Goal: Transaction & Acquisition: Book appointment/travel/reservation

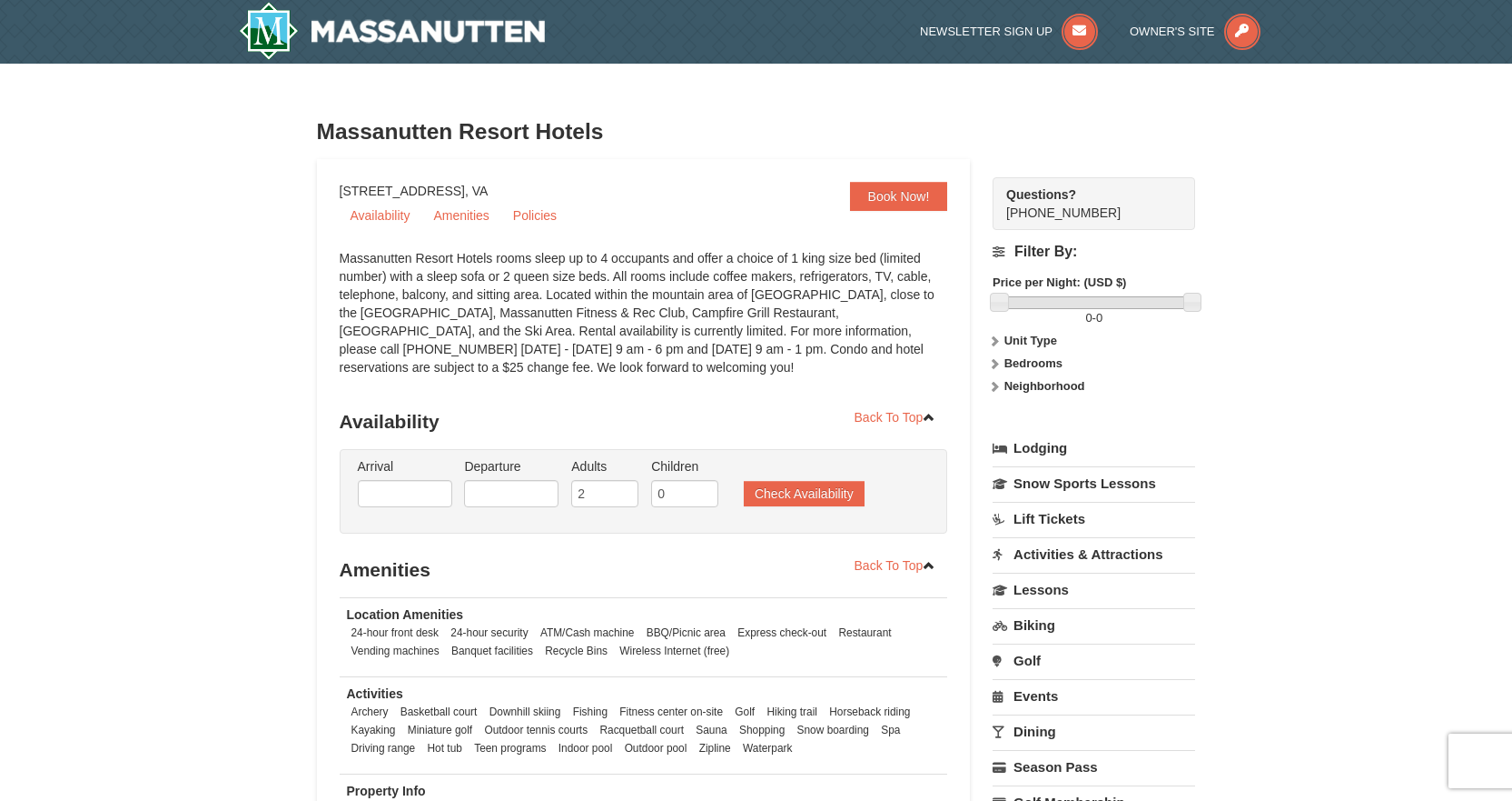
select select "9"
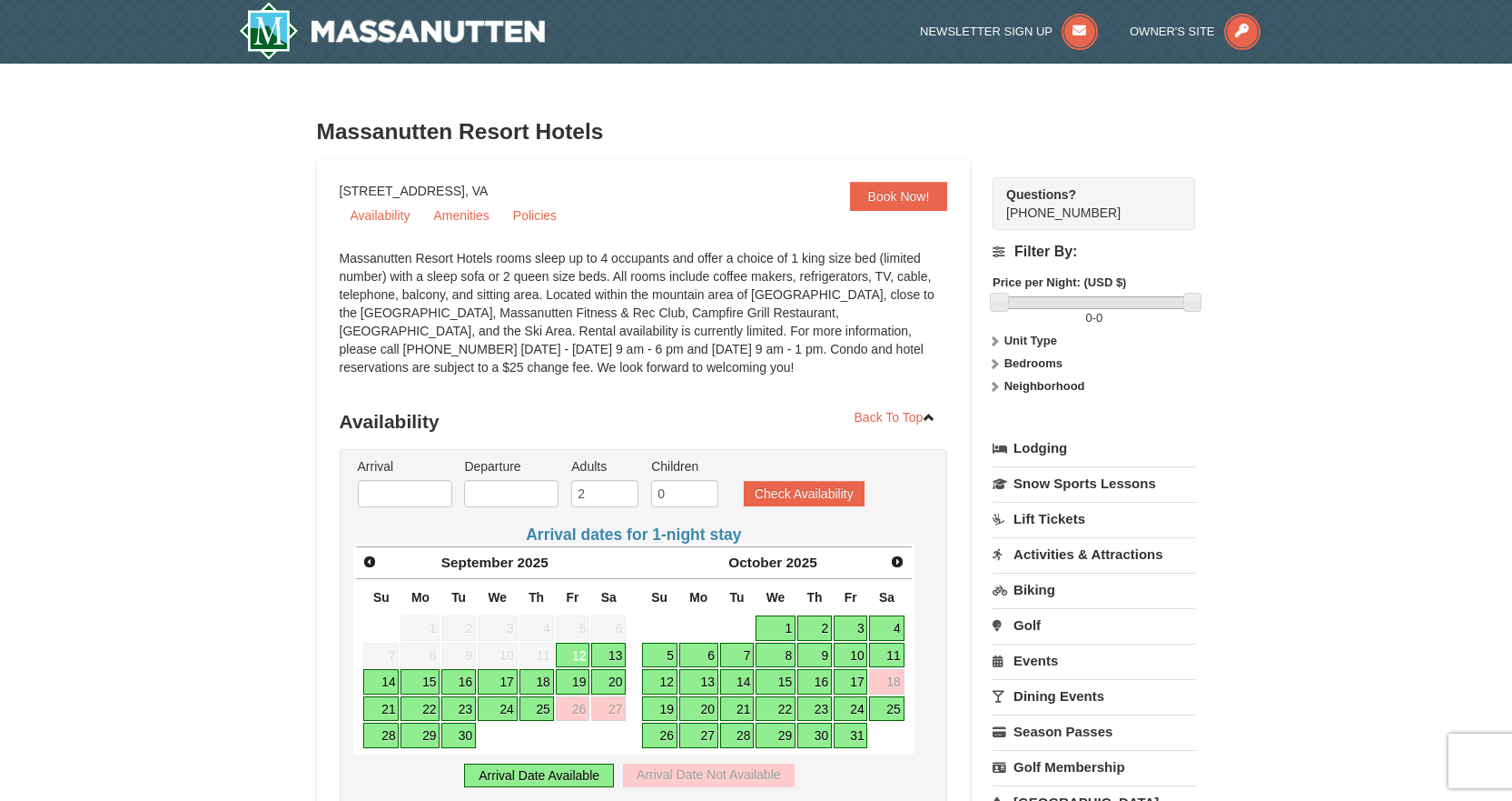
click at [497, 681] on link "17" at bounding box center [498, 681] width 40 height 26
type input "[DATE]"
click at [587, 680] on link "19" at bounding box center [573, 681] width 35 height 26
type input "[DATE]"
click at [790, 492] on button "Check Availability" at bounding box center [804, 493] width 121 height 26
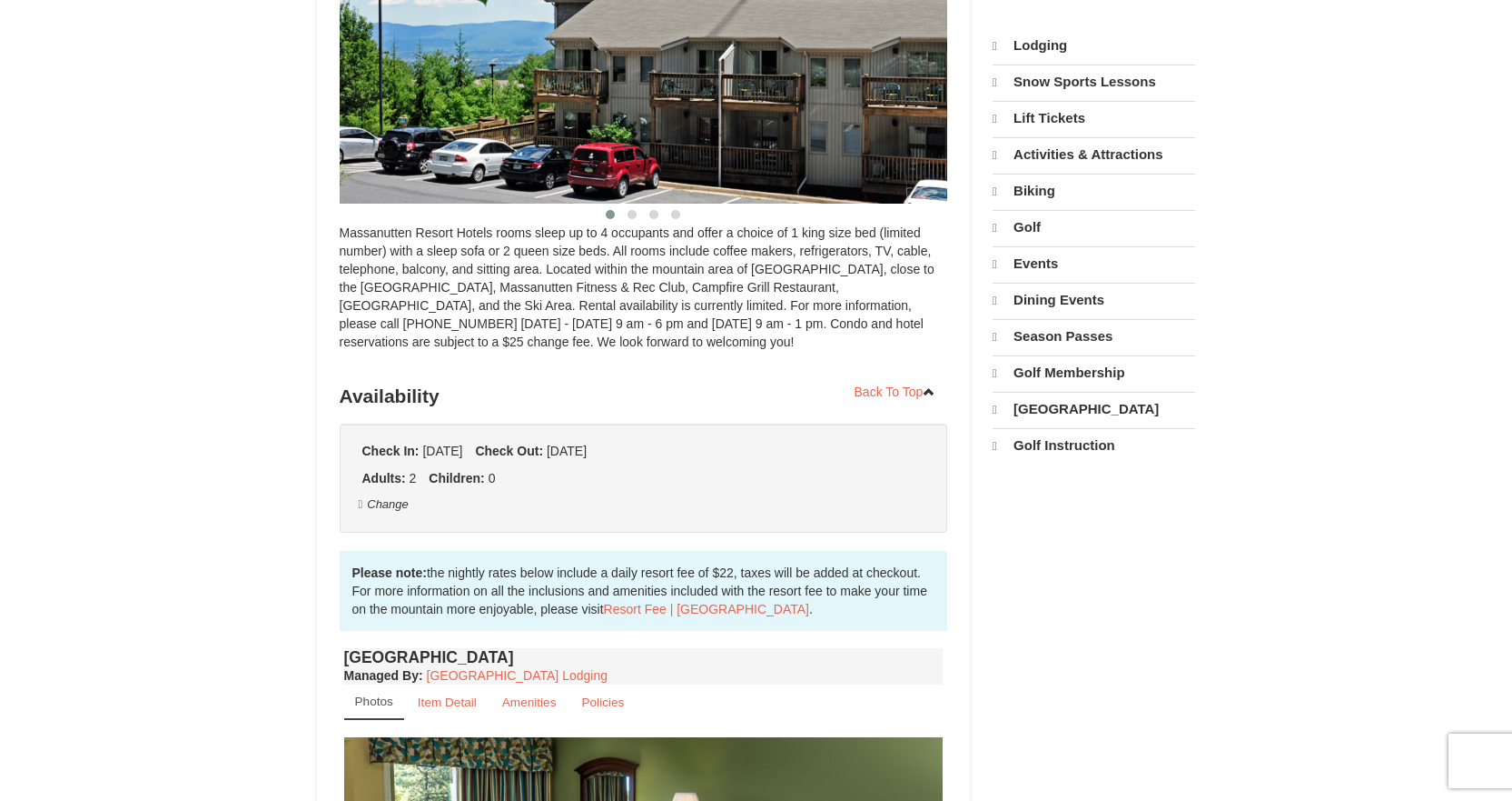
scroll to position [403, 0]
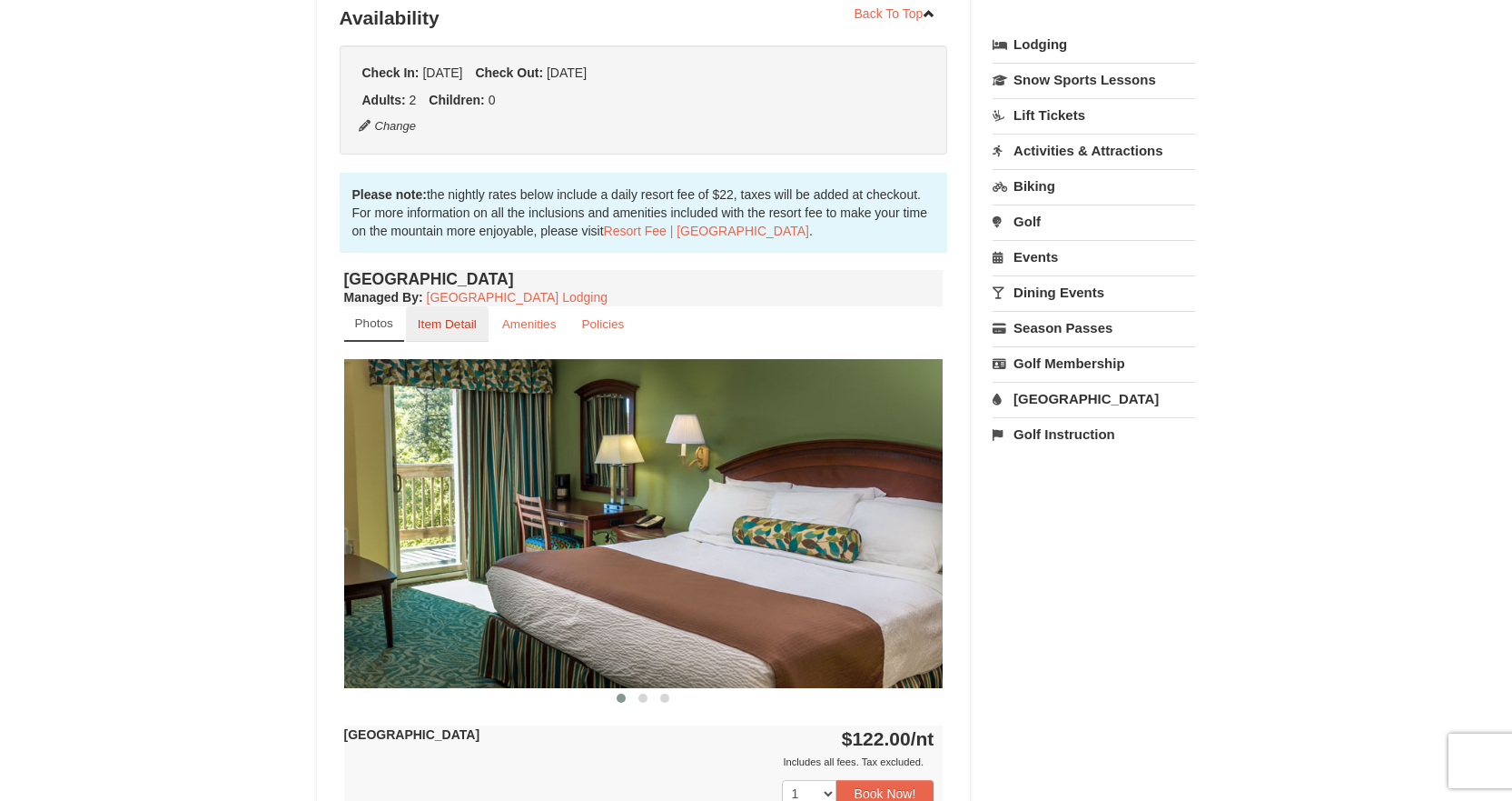
click at [446, 328] on small "Item Detail" at bounding box center [447, 324] width 59 height 14
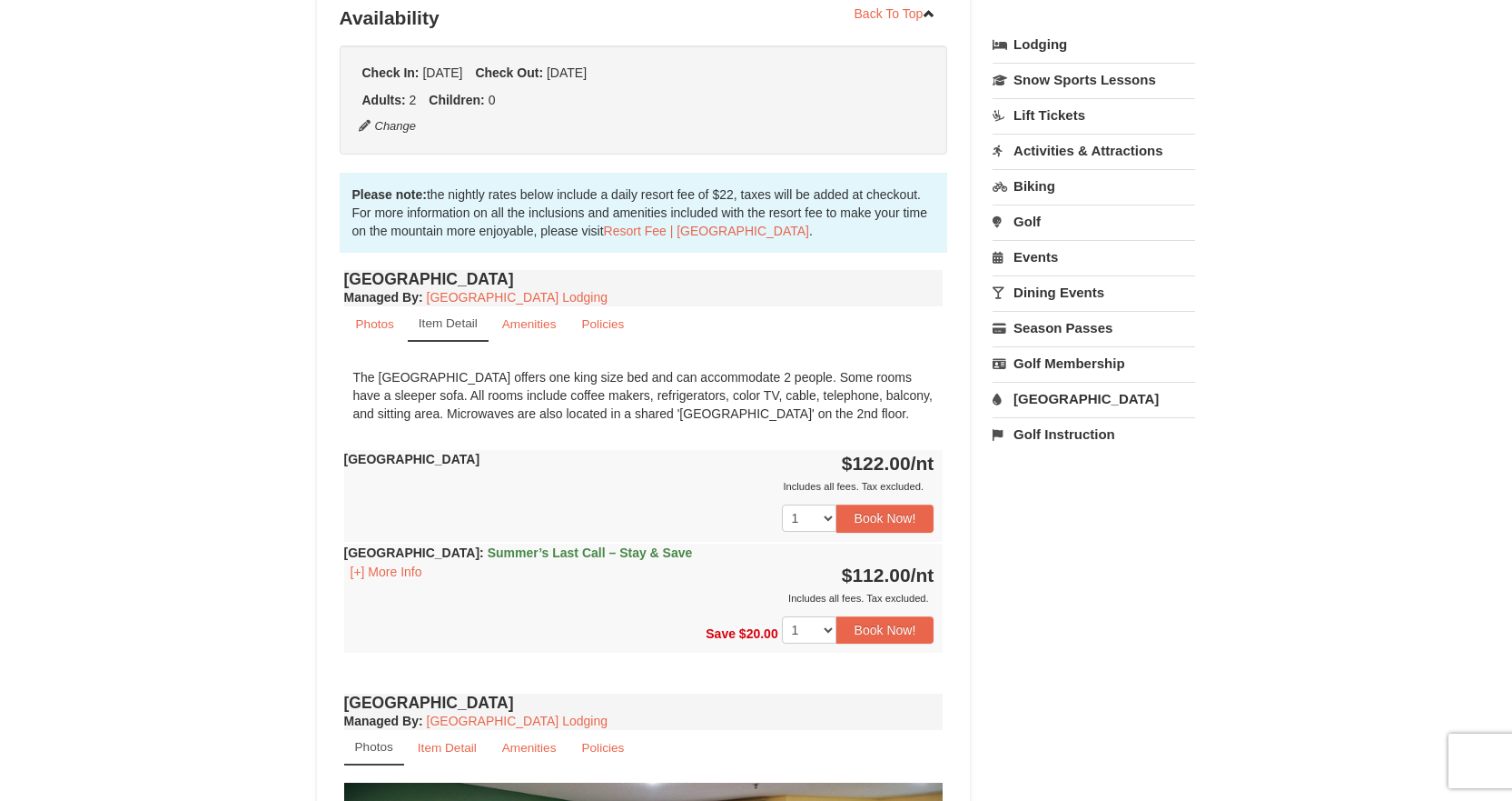
drag, startPoint x: 832, startPoint y: 418, endPoint x: 342, endPoint y: 383, distance: 491.2
click at [342, 383] on div "Hotel King Room Managed By : Massanutten Resort Lodging Photos Item Detail Amen…" at bounding box center [643, 477] width 609 height 424
copy div "The King Hotel room offers one king size bed and can accommodate 2 people. Some…"
click at [259, 434] on div "× Massanutten Resort Hotels Book from $112! 1822 Resort Drive, Massanutten, VA …" at bounding box center [756, 717] width 1512 height 2114
click at [429, 745] on small "Item Detail" at bounding box center [447, 748] width 59 height 14
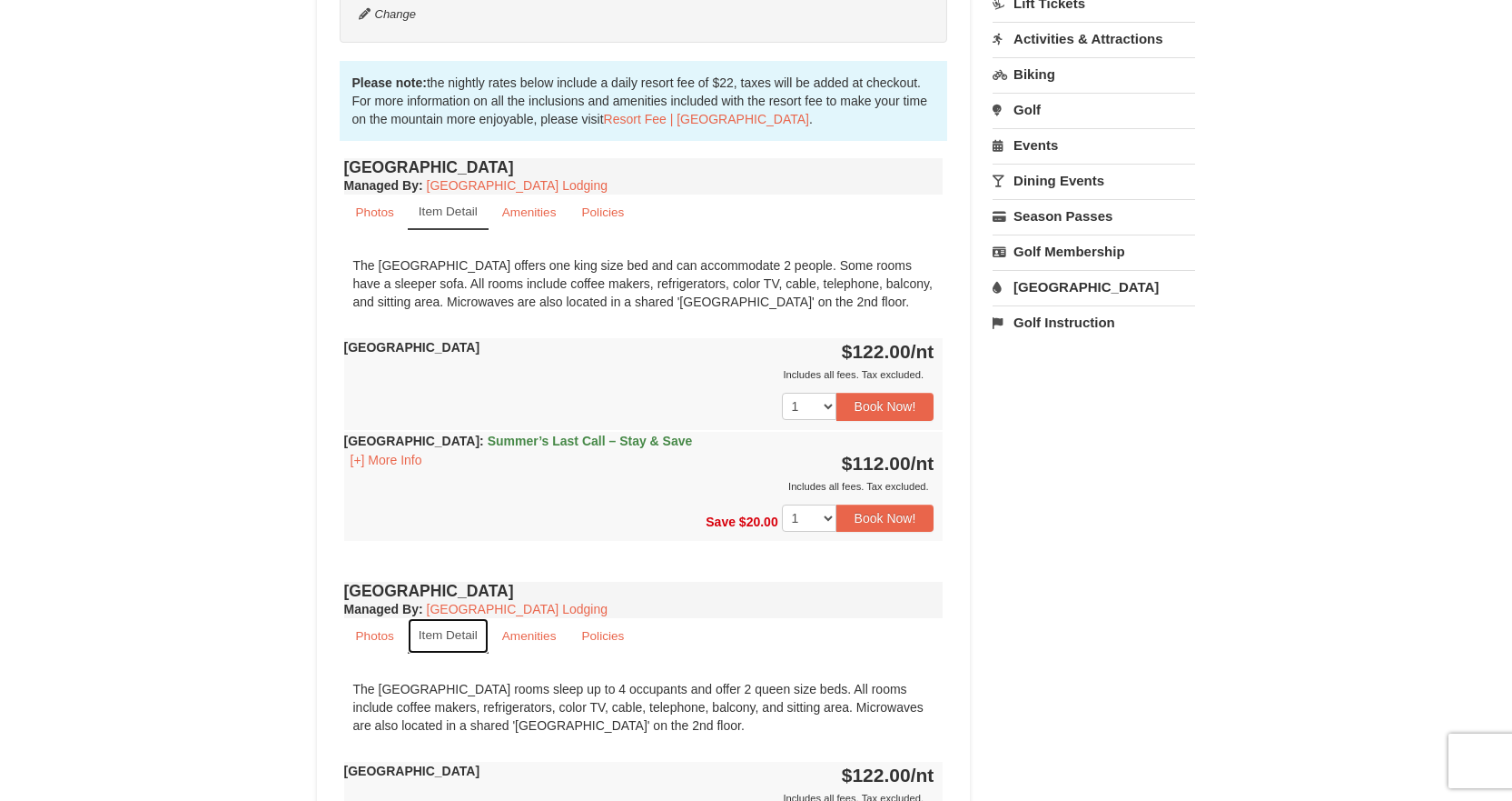
scroll to position [767, 0]
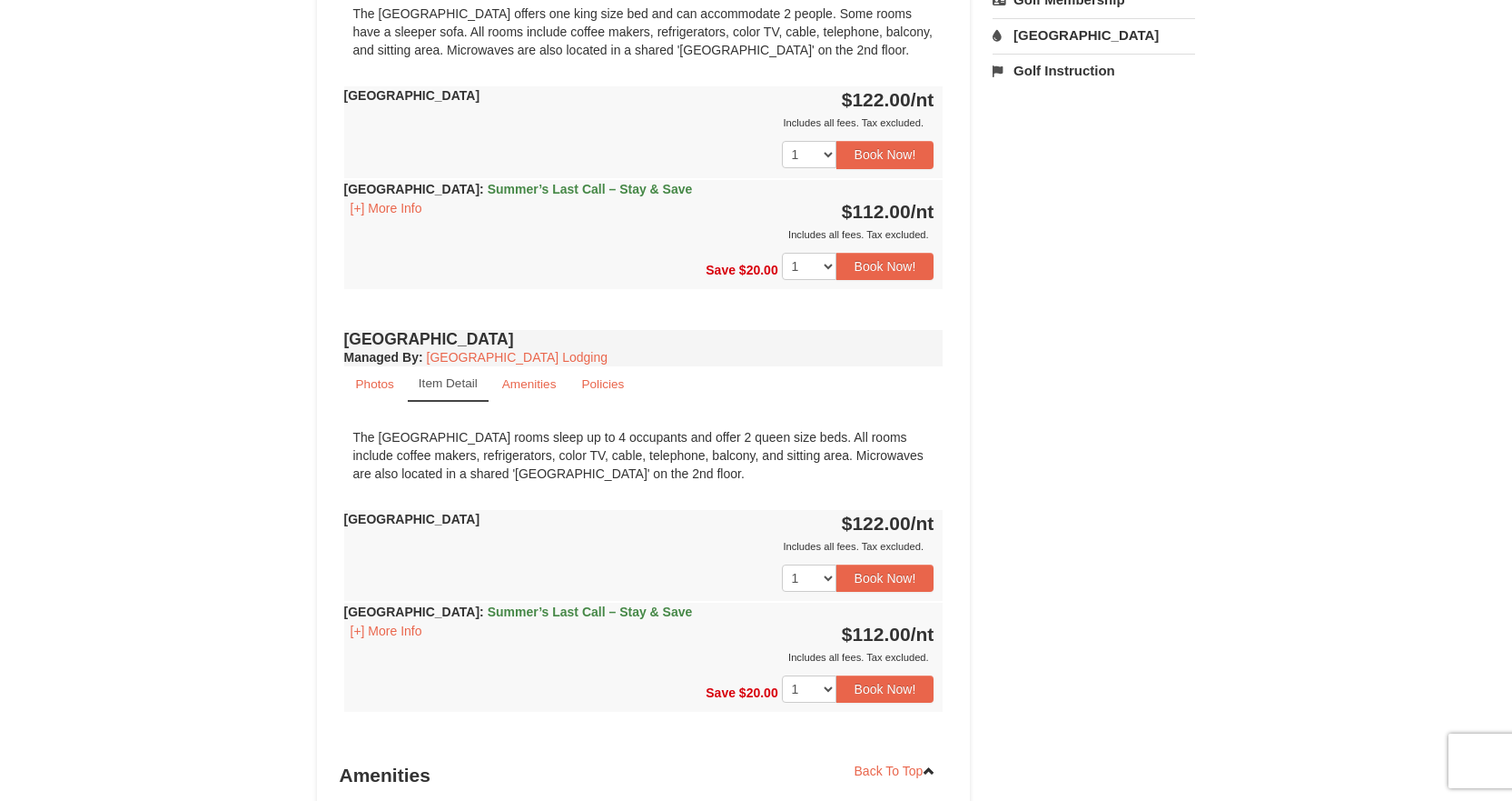
drag, startPoint x: 668, startPoint y: 477, endPoint x: 343, endPoint y: 439, distance: 327.2
click at [344, 439] on div "The Queen Hotel rooms sleep up to 4 occupants and offer 2 queen size beds. All …" at bounding box center [644, 454] width 600 height 72
copy div "The Queen Hotel rooms sleep up to 4 occupants and offer 2 queen size beds. All …"
